Goal: Information Seeking & Learning: Learn about a topic

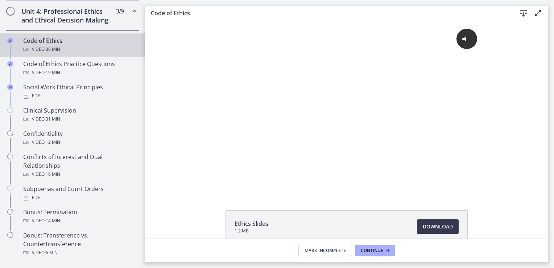
scroll to position [354, 0]
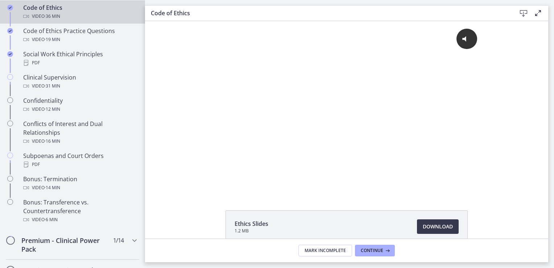
drag, startPoint x: 141, startPoint y: 19, endPoint x: 1, endPoint y: 102, distance: 162.8
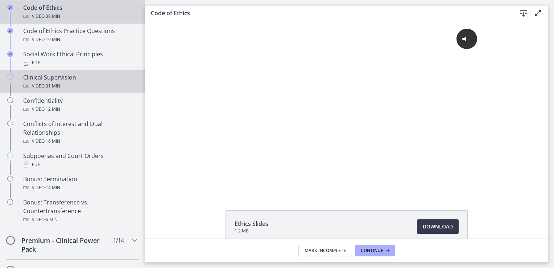
click at [66, 90] on div "Video · 31 min" at bounding box center [79, 86] width 113 height 9
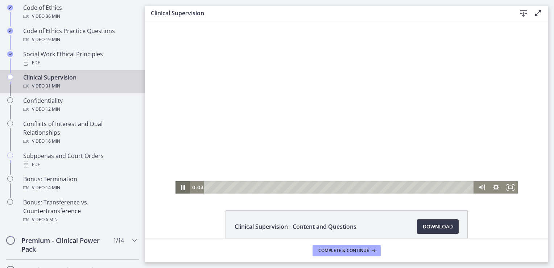
click at [181, 186] on icon "Pause" at bounding box center [183, 187] width 4 height 5
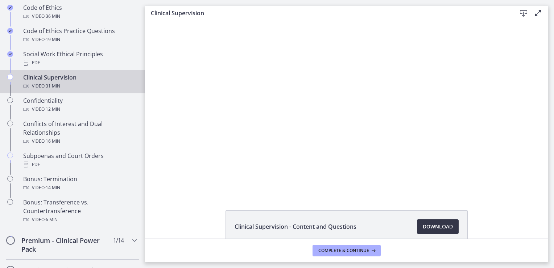
click at [429, 229] on span "Download Opens in a new window" at bounding box center [438, 226] width 30 height 9
click at [329, 250] on span "Complete & continue" at bounding box center [344, 250] width 51 height 6
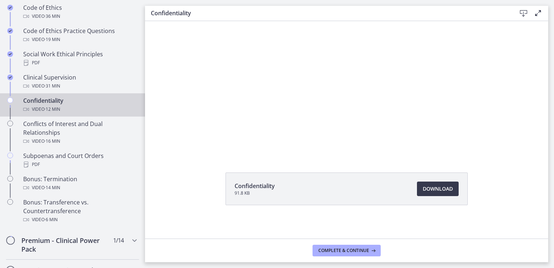
scroll to position [39, 0]
click at [432, 186] on span "Download Opens in a new window" at bounding box center [438, 187] width 30 height 9
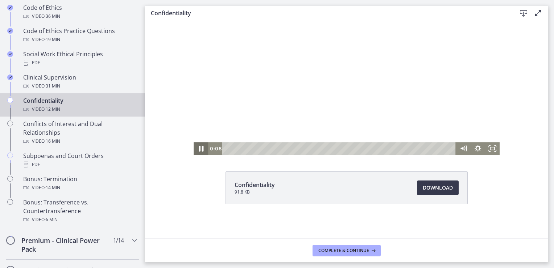
click at [199, 148] on icon "Pause" at bounding box center [201, 149] width 5 height 6
click at [330, 252] on span "Complete & continue" at bounding box center [344, 250] width 51 height 6
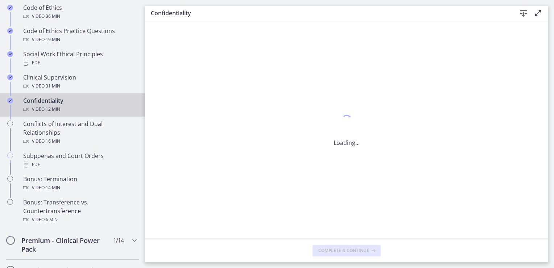
scroll to position [0, 0]
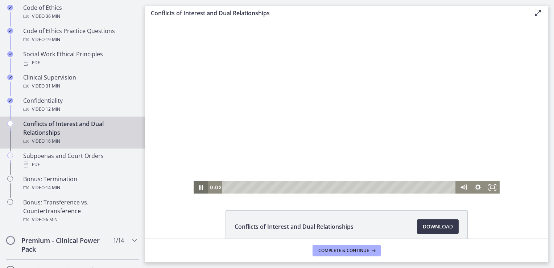
click at [194, 186] on icon "Pause" at bounding box center [201, 187] width 15 height 12
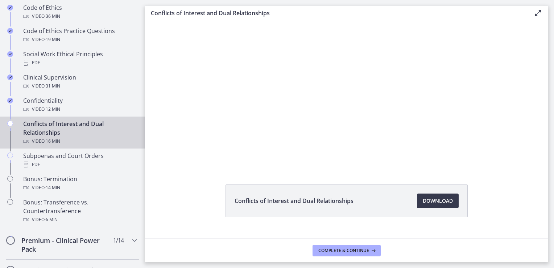
scroll to position [39, 0]
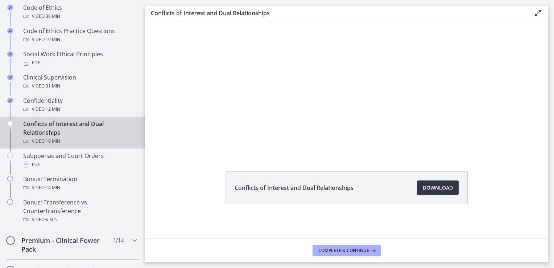
click at [432, 189] on span "Download Opens in a new window" at bounding box center [438, 187] width 30 height 9
